Goal: Find specific page/section

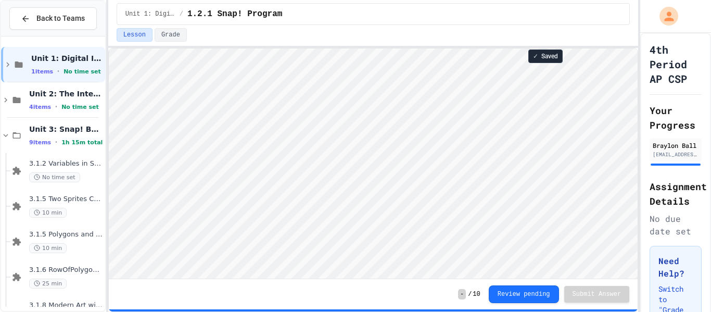
scroll to position [1, 0]
click at [6, 135] on icon at bounding box center [6, 135] width 5 height 3
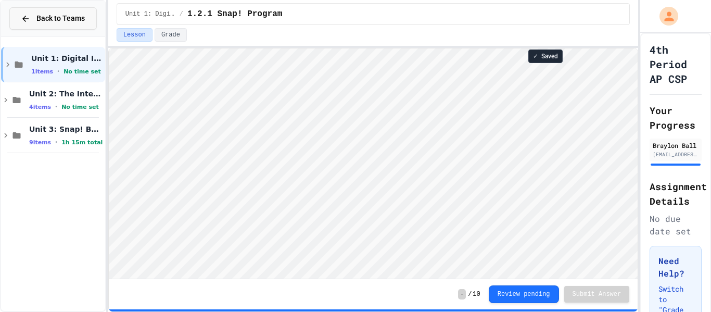
click at [75, 15] on span "Back to Teams" at bounding box center [60, 18] width 48 height 11
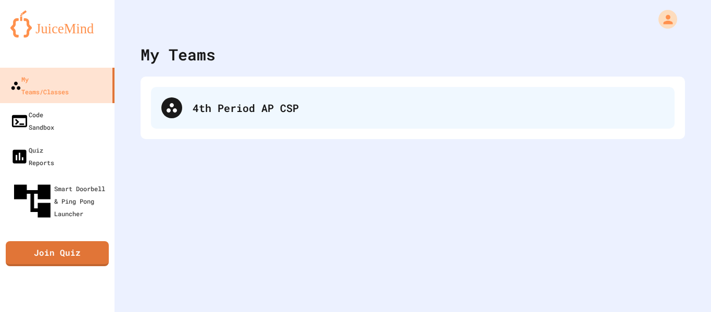
click at [194, 105] on div "4th Period AP CSP" at bounding box center [427, 108] width 471 height 16
